Goal: Task Accomplishment & Management: Manage account settings

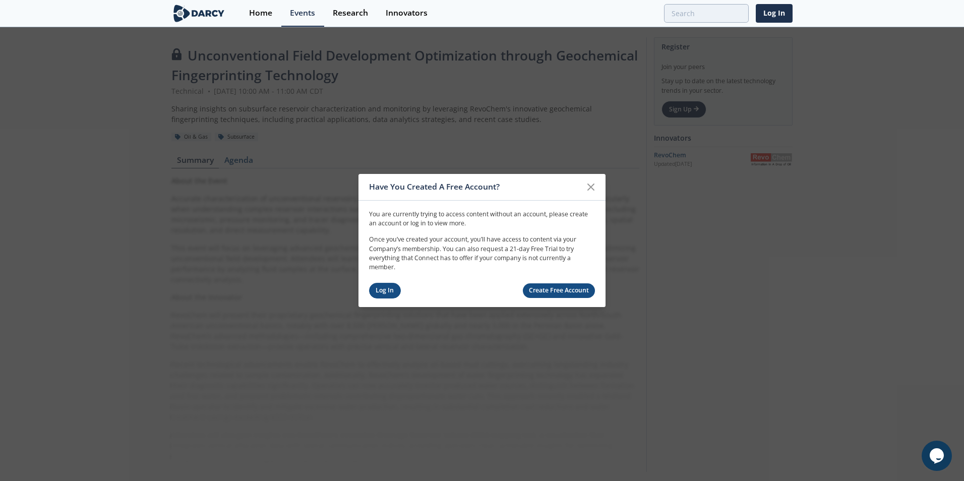
click at [390, 292] on link "Log In" at bounding box center [385, 291] width 32 height 16
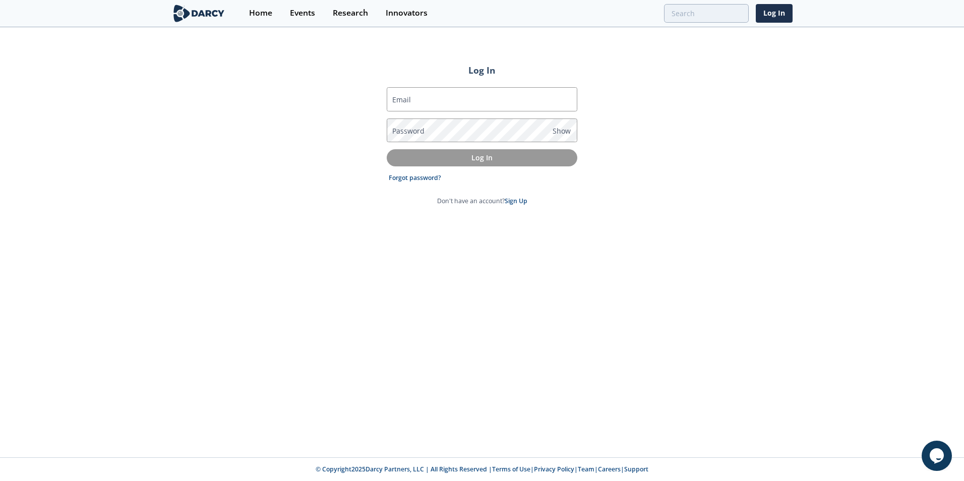
click at [404, 98] on label "Email" at bounding box center [401, 99] width 19 height 11
click at [404, 98] on input "Email" at bounding box center [482, 99] width 191 height 24
click at [361, 248] on div "Log In Email [EMAIL_ADDRESS][PERSON_NAME][DOMAIN_NAME] Password Show Log In For…" at bounding box center [482, 242] width 964 height 429
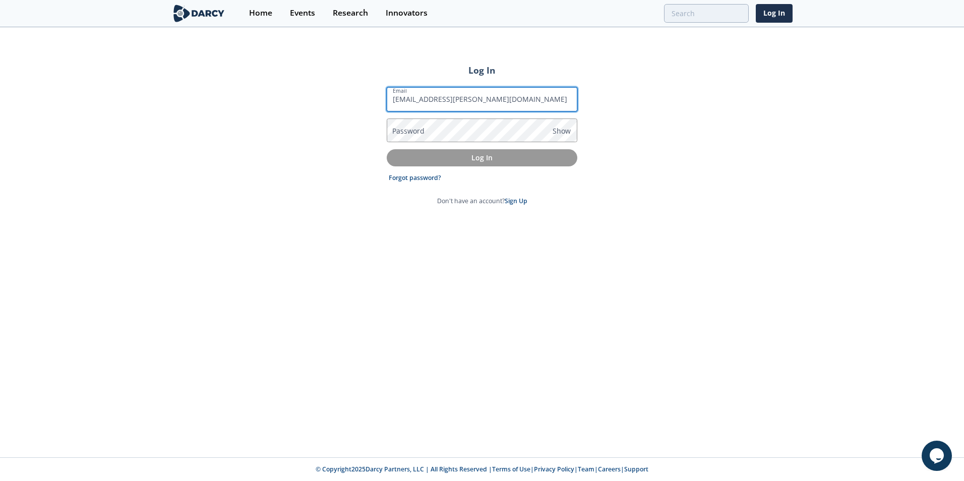
drag, startPoint x: 487, startPoint y: 96, endPoint x: 433, endPoint y: 101, distance: 54.2
click at [433, 101] on input "[EMAIL_ADDRESS][PERSON_NAME][DOMAIN_NAME]" at bounding box center [482, 99] width 191 height 24
type input "[EMAIL_ADDRESS][PERSON_NAME][DOMAIN_NAME]"
click at [409, 131] on label "Password" at bounding box center [408, 131] width 32 height 11
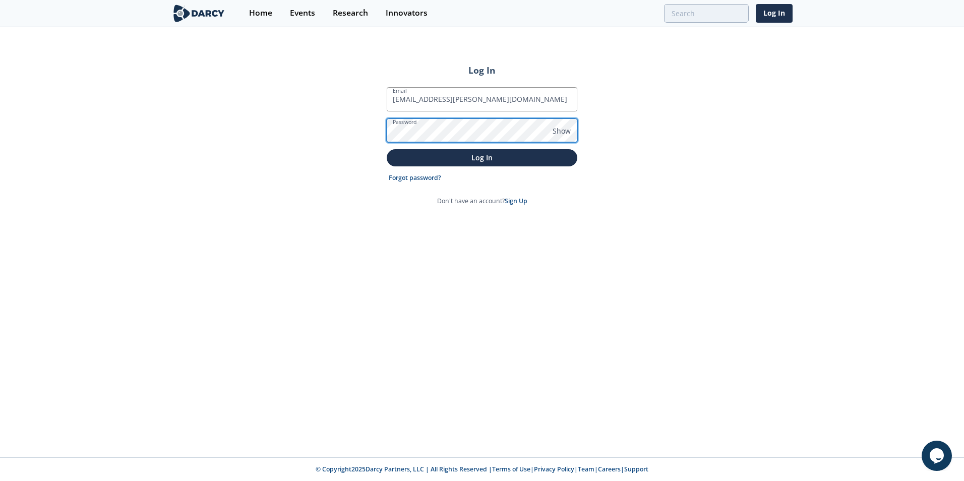
click at [387, 149] on button "Log In" at bounding box center [482, 157] width 191 height 17
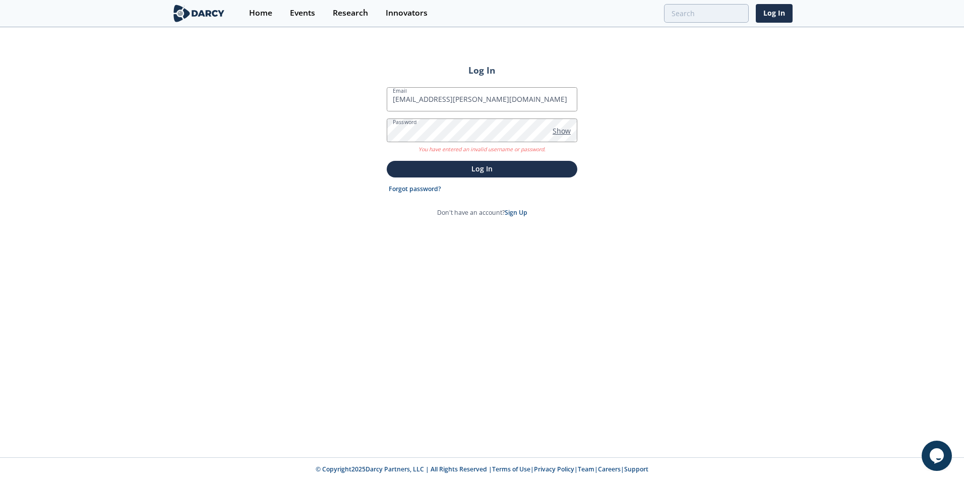
click at [566, 128] on span "Show" at bounding box center [562, 131] width 18 height 11
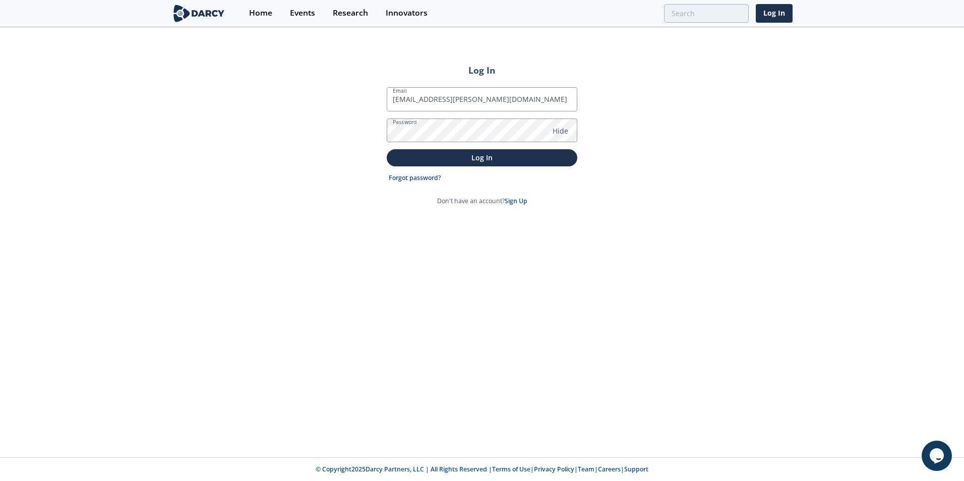
click at [478, 163] on button "Log In" at bounding box center [482, 157] width 191 height 17
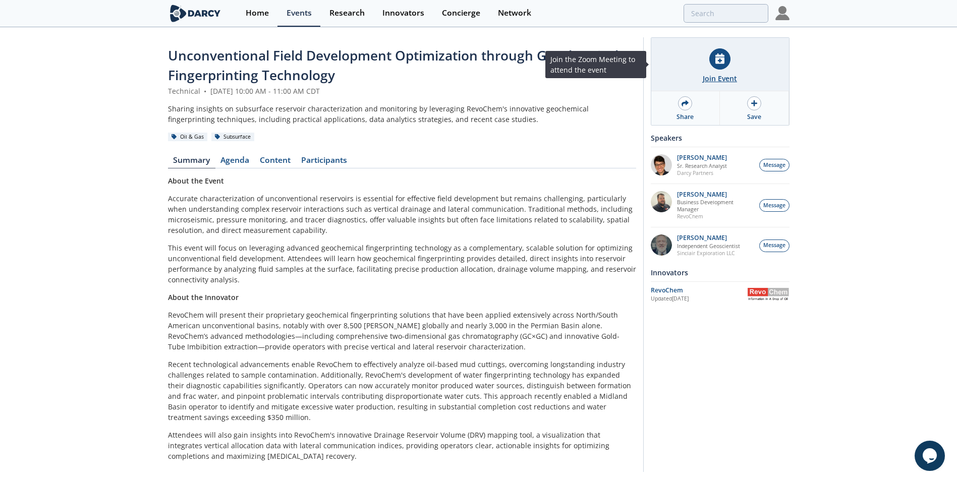
click at [720, 66] on div at bounding box center [719, 58] width 21 height 21
